Goal: Information Seeking & Learning: Learn about a topic

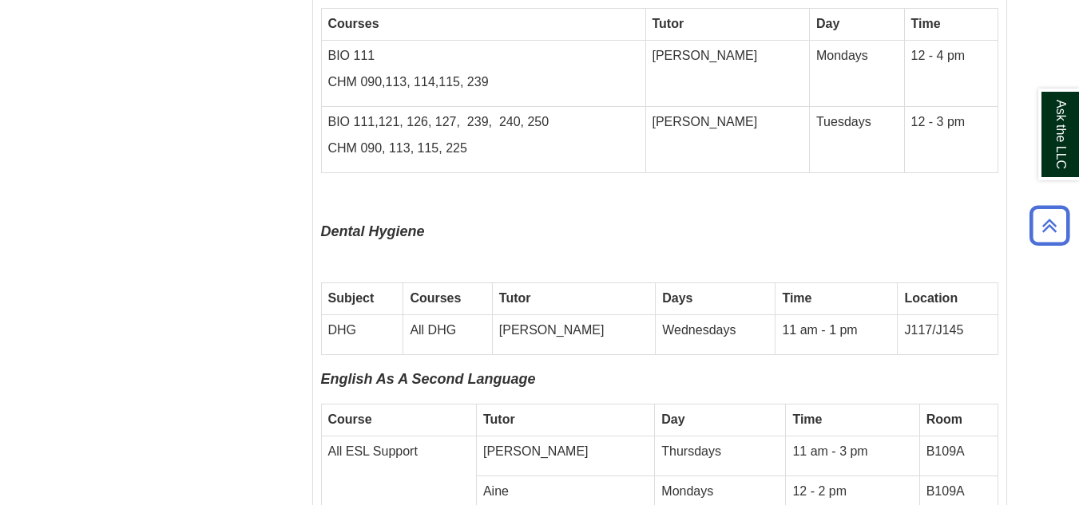
scroll to position [4391, 0]
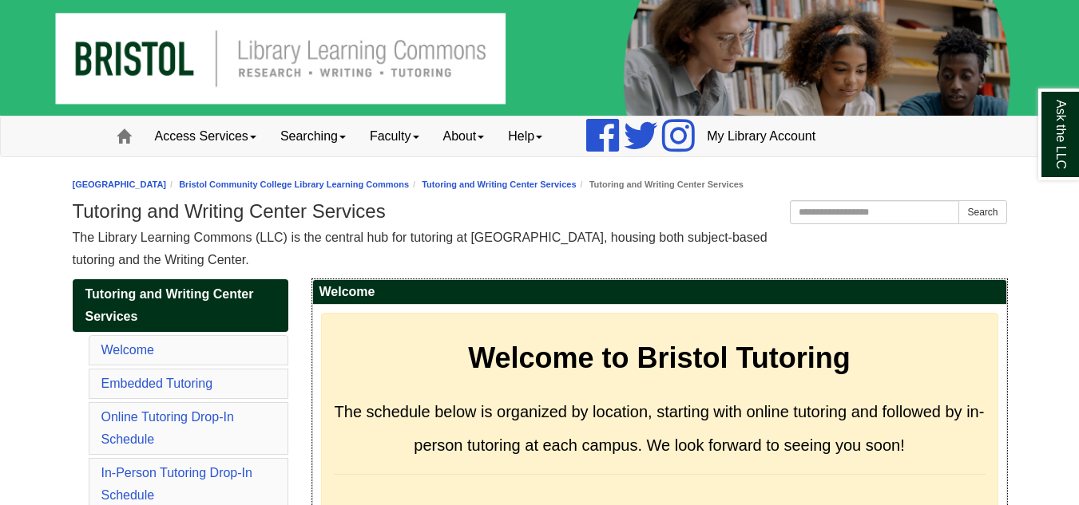
click at [673, 353] on strong "Welcome to Bristol Tutoring" at bounding box center [659, 358] width 383 height 33
click at [658, 261] on div "The Library Learning Commons (LLC) is the central hub for tutoring at [GEOGRAPH…" at bounding box center [540, 249] width 934 height 45
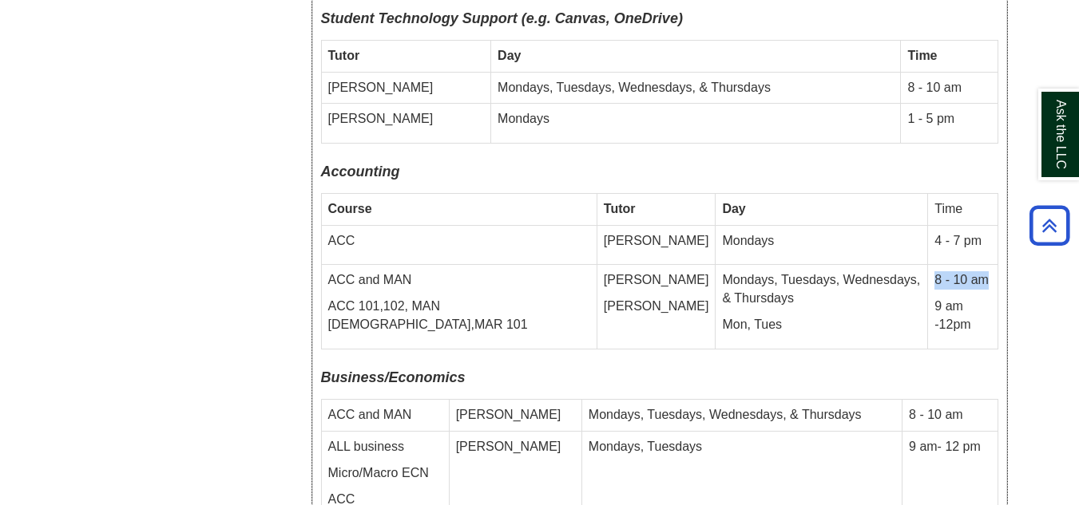
drag, startPoint x: 971, startPoint y: 229, endPoint x: 917, endPoint y: 231, distance: 54.3
click at [934, 272] on p "8 - 10 am" at bounding box center [962, 281] width 56 height 18
click at [837, 267] on td "Mondays, Tuesdays, Wednesdays, & Thursdays Mon, Tues" at bounding box center [822, 307] width 212 height 85
drag, startPoint x: 777, startPoint y: 405, endPoint x: 780, endPoint y: 395, distance: 10.1
click at [779, 432] on td "Mondays, Tuesdays" at bounding box center [741, 478] width 320 height 93
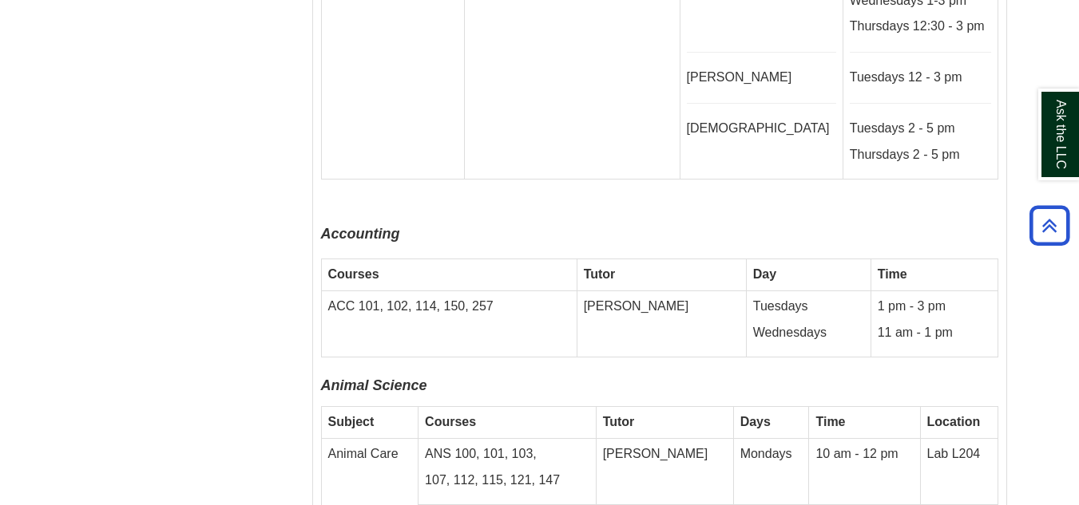
scroll to position [5319, 0]
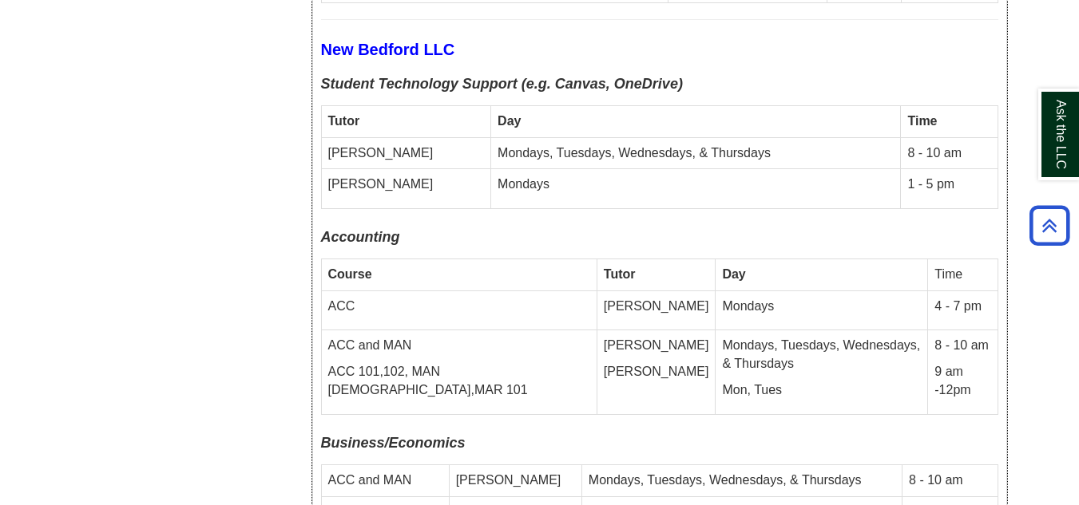
drag, startPoint x: 580, startPoint y: 236, endPoint x: 582, endPoint y: 188, distance: 48.8
click at [580, 259] on tbody "Course Tutor Day Time ACC Peter D. Mondays 4 - 7 pm ACC and MAN ACC 101,102, MA…" at bounding box center [659, 337] width 676 height 156
click at [582, 225] on p "Accounting" at bounding box center [659, 238] width 677 height 26
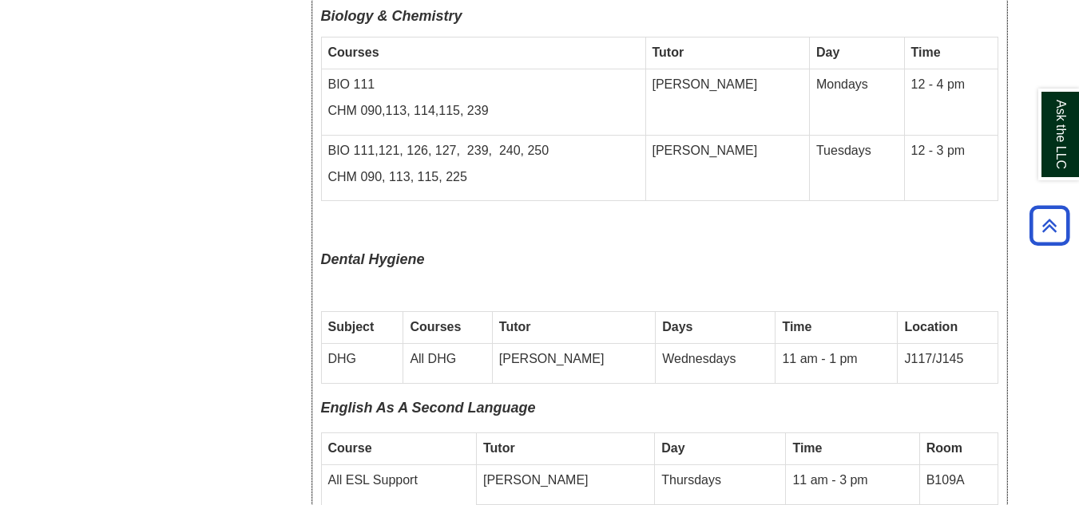
scroll to position [3483, 0]
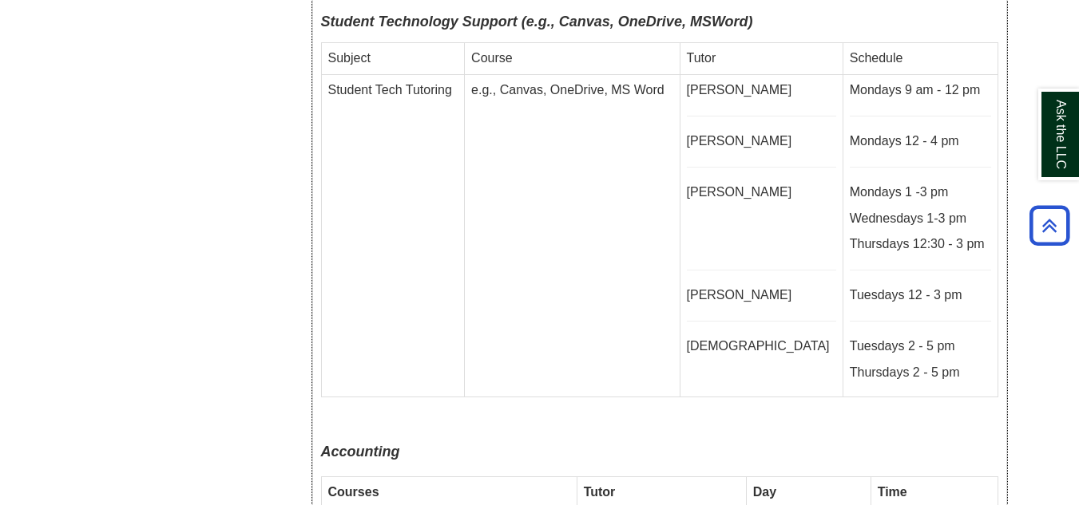
click at [528, 161] on p at bounding box center [571, 170] width 201 height 18
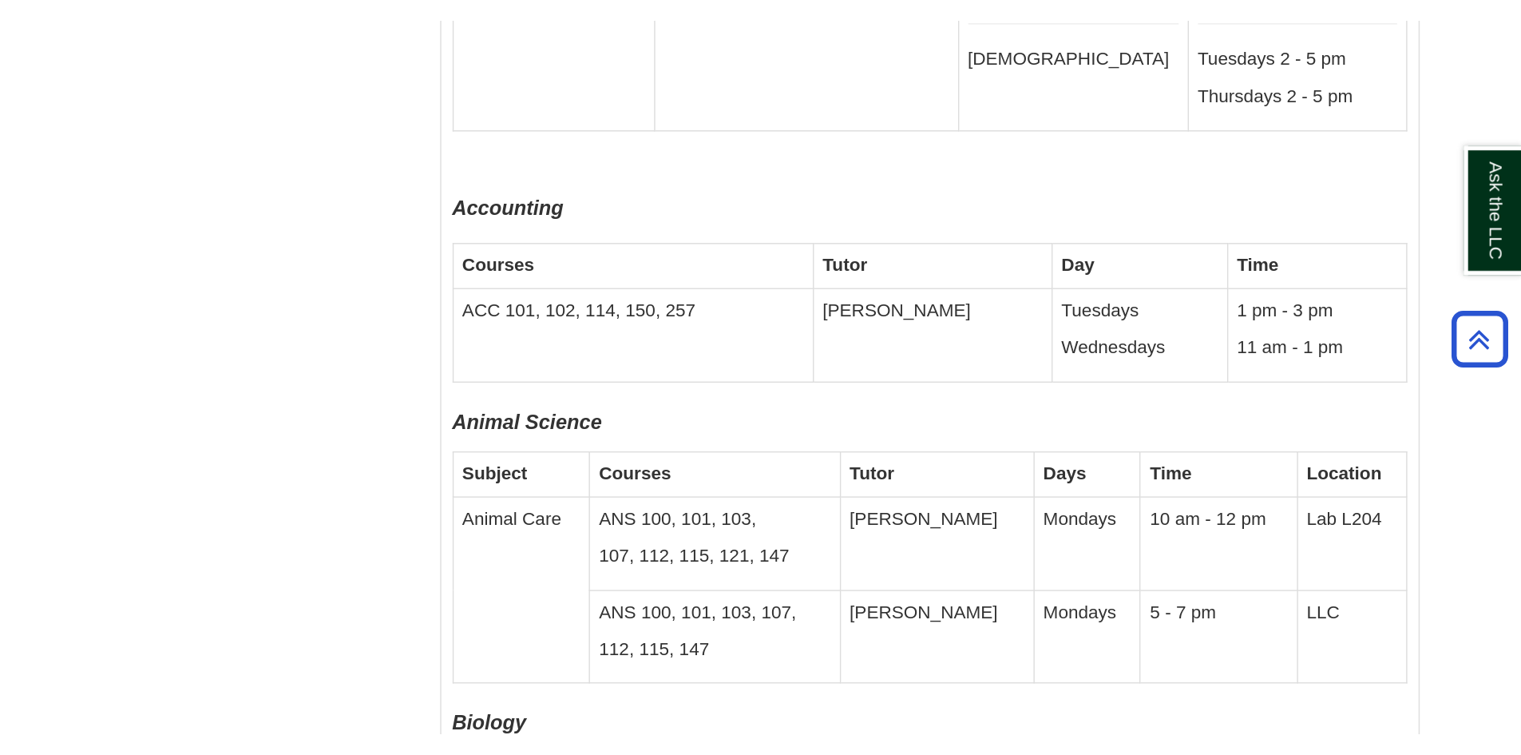
scroll to position [3849, 0]
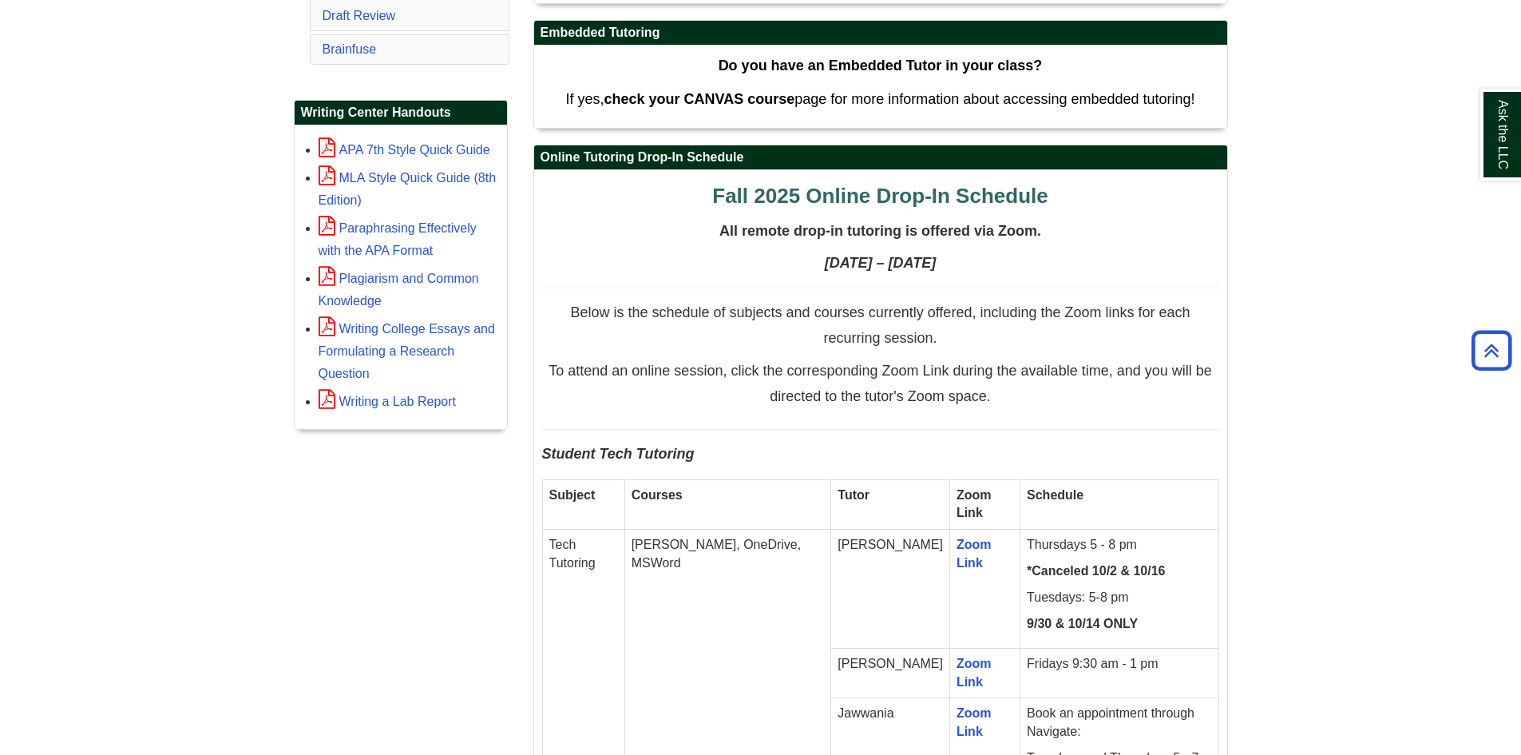
scroll to position [878, 0]
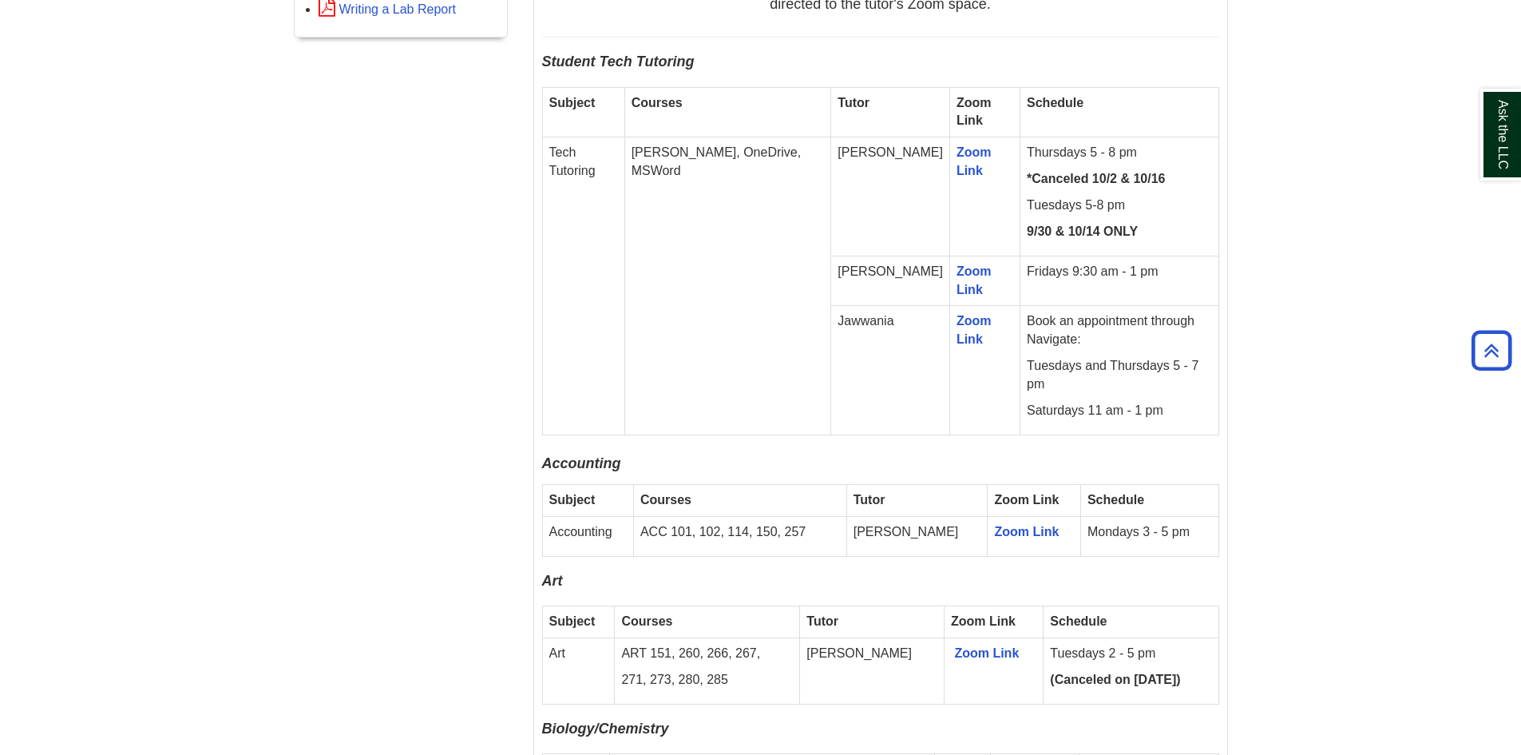
scroll to position [1038, 0]
